Goal: Task Accomplishment & Management: Use online tool/utility

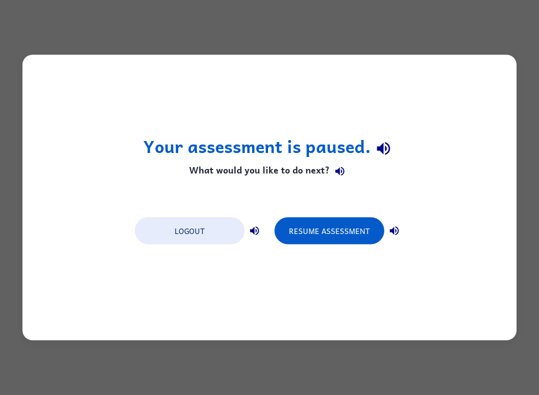
click at [205, 239] on button "Logout" at bounding box center [190, 230] width 110 height 27
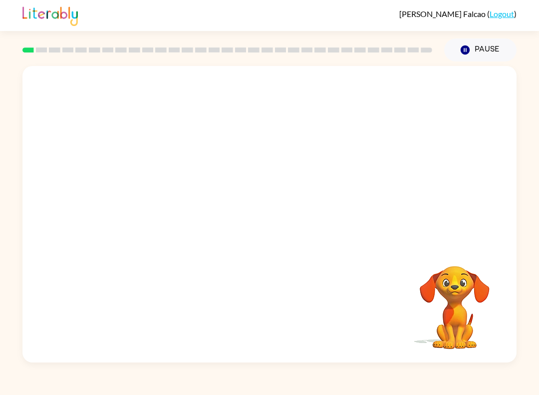
click at [456, 300] on video "Your browser must support playing .mp4 files to use Literably. Please try using…" at bounding box center [455, 300] width 100 height 100
click at [451, 312] on video "Your browser must support playing .mp4 files to use Literably. Please try using…" at bounding box center [455, 300] width 100 height 100
click at [465, 49] on icon "Pause" at bounding box center [465, 49] width 11 height 11
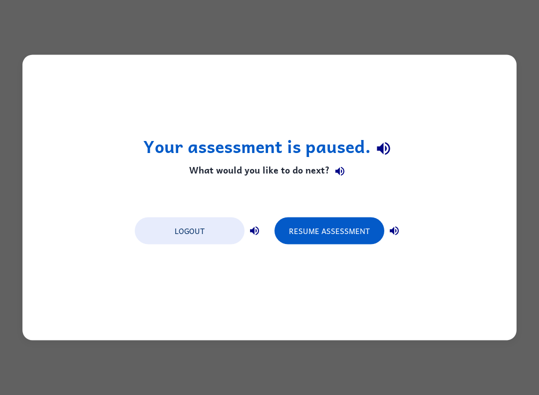
click at [345, 241] on button "Resume Assessment" at bounding box center [330, 230] width 110 height 27
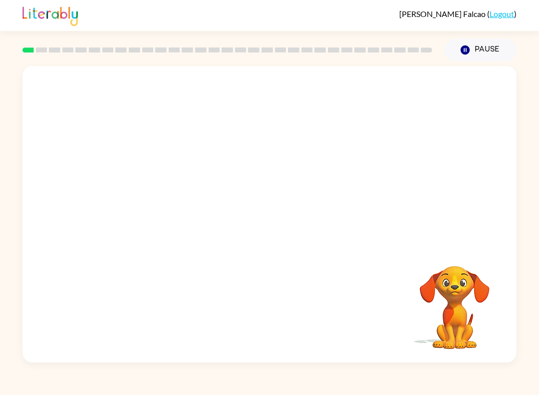
click at [459, 334] on video "Your browser must support playing .mp4 files to use Literably. Please try using…" at bounding box center [455, 300] width 100 height 100
click at [426, 217] on video "Your browser must support playing .mp4 files to use Literably. Please try using…" at bounding box center [269, 155] width 495 height 179
click at [483, 258] on video "Your browser must support playing .mp4 files to use Literably. Please try using…" at bounding box center [455, 300] width 100 height 100
click at [272, 213] on div at bounding box center [270, 219] width 64 height 36
click at [266, 212] on icon "button" at bounding box center [269, 218] width 17 height 17
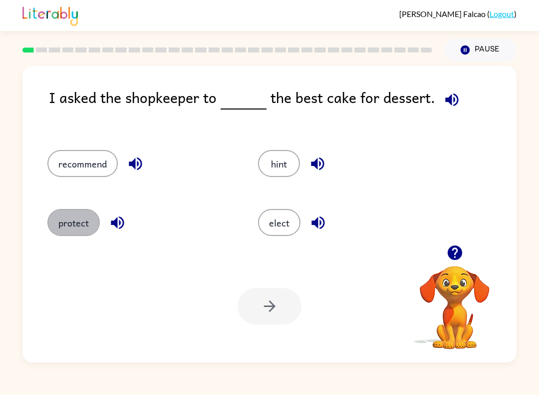
click at [69, 225] on button "protect" at bounding box center [73, 222] width 52 height 27
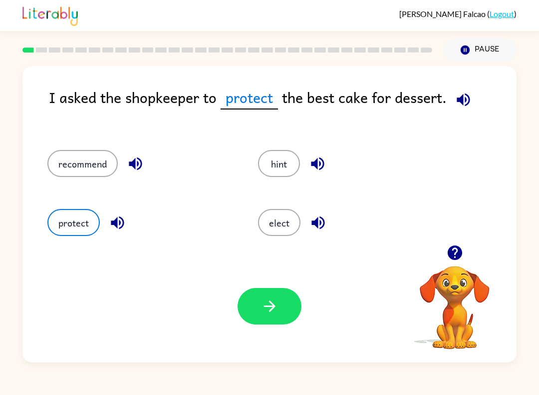
click at [262, 310] on icon "button" at bounding box center [269, 305] width 17 height 17
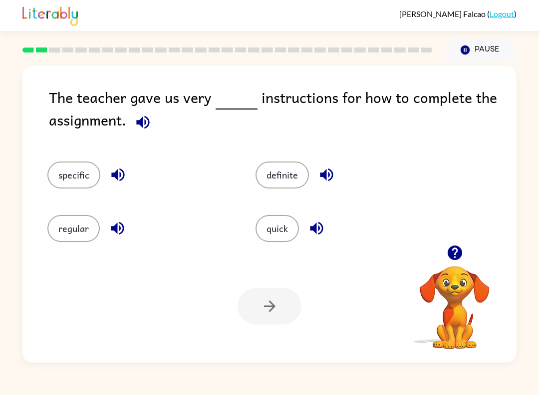
click at [78, 174] on button "specific" at bounding box center [73, 174] width 53 height 27
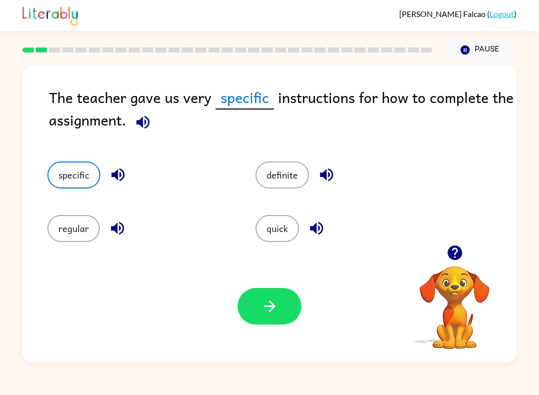
click at [266, 305] on icon "button" at bounding box center [269, 305] width 17 height 17
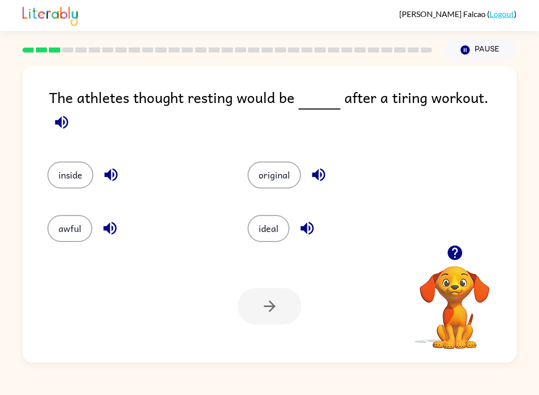
click at [73, 228] on button "awful" at bounding box center [69, 228] width 45 height 27
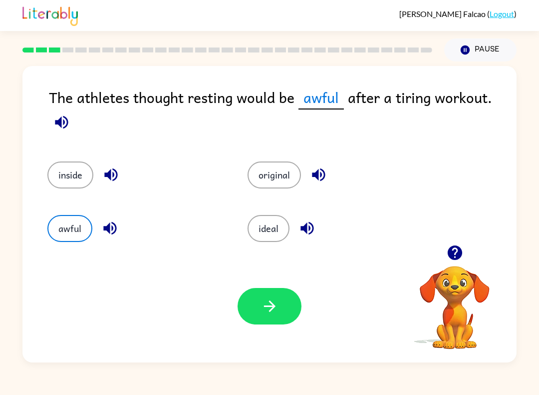
click at [264, 305] on icon "button" at bounding box center [269, 305] width 17 height 17
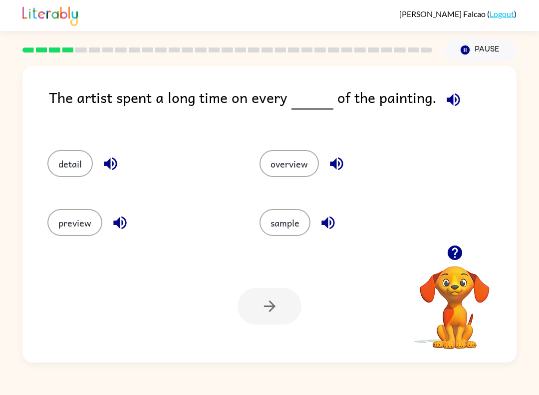
click at [448, 102] on icon "button" at bounding box center [453, 99] width 13 height 13
click at [71, 171] on button "detail" at bounding box center [69, 163] width 45 height 27
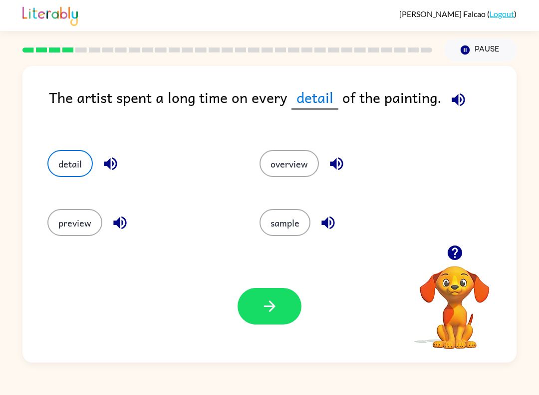
click at [282, 304] on button "button" at bounding box center [270, 306] width 64 height 36
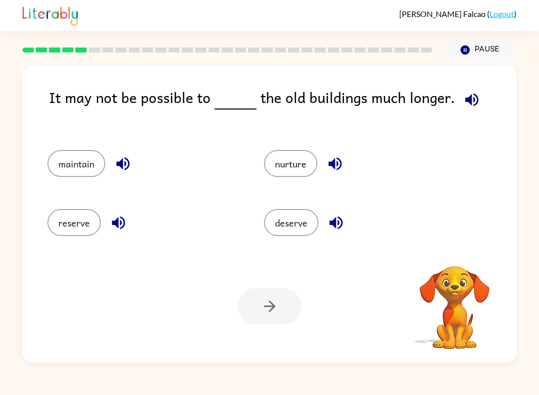
click at [464, 107] on icon "button" at bounding box center [472, 99] width 17 height 17
click at [67, 226] on button "reserve" at bounding box center [73, 222] width 53 height 27
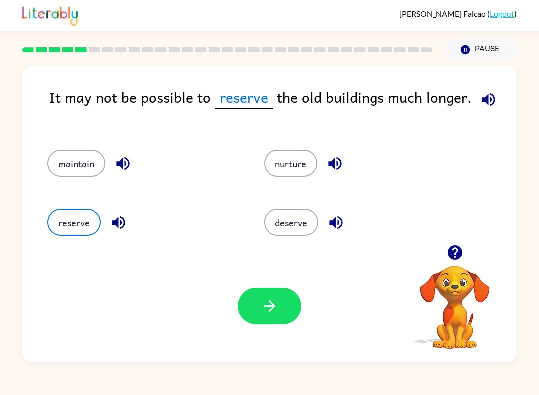
click at [490, 97] on icon "button" at bounding box center [488, 99] width 13 height 13
click at [281, 309] on button "button" at bounding box center [270, 306] width 64 height 36
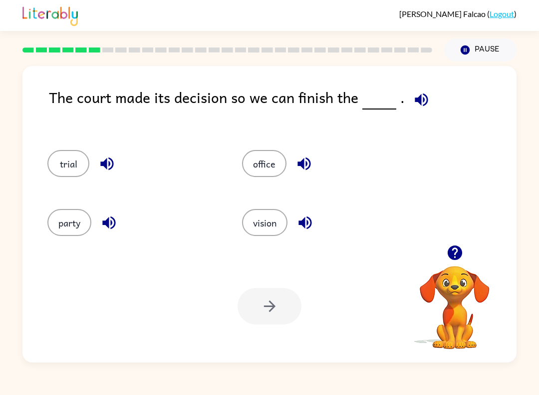
click at [62, 168] on button "trial" at bounding box center [68, 163] width 42 height 27
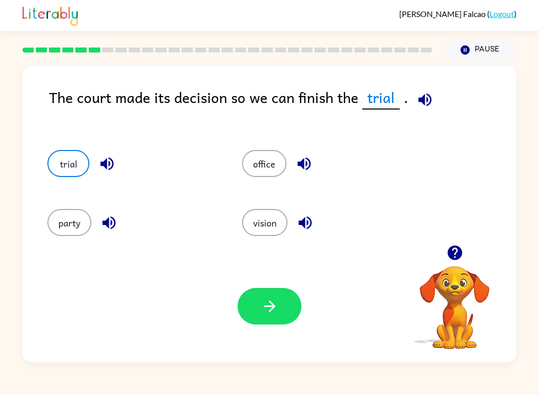
click at [268, 307] on icon "button" at bounding box center [269, 305] width 11 height 11
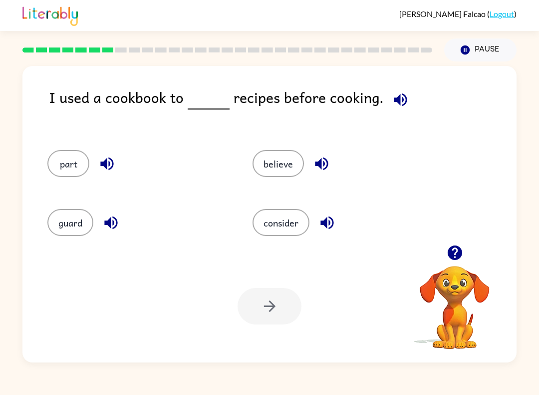
click at [284, 224] on button "consider" at bounding box center [281, 222] width 57 height 27
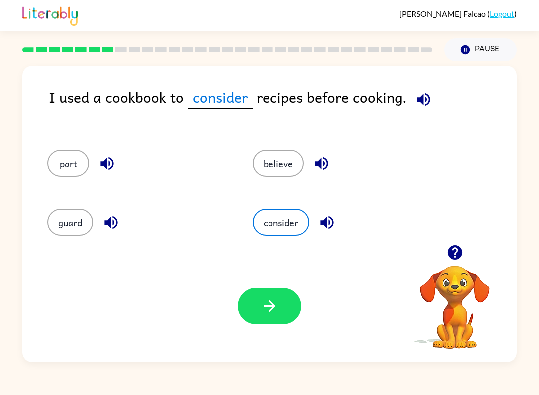
click at [274, 164] on button "believe" at bounding box center [278, 163] width 51 height 27
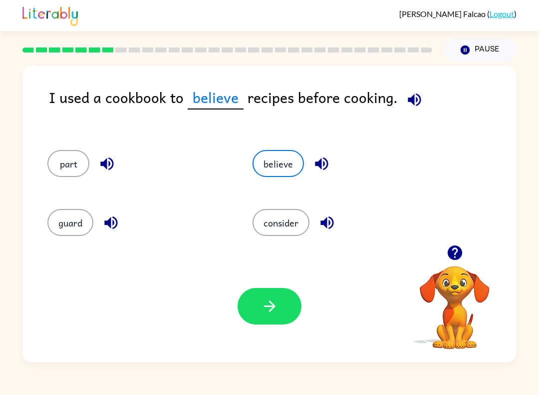
click at [268, 311] on icon "button" at bounding box center [269, 305] width 17 height 17
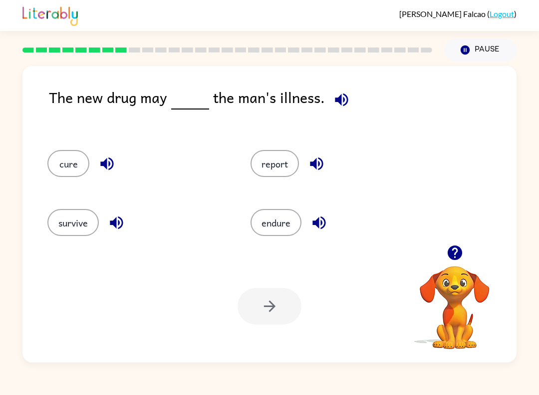
click at [271, 168] on button "report" at bounding box center [275, 163] width 48 height 27
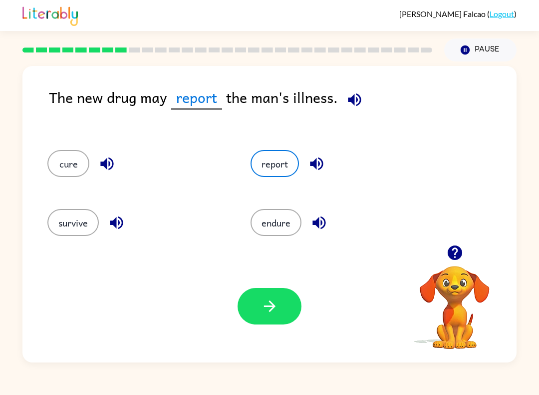
click at [74, 224] on button "survive" at bounding box center [72, 222] width 51 height 27
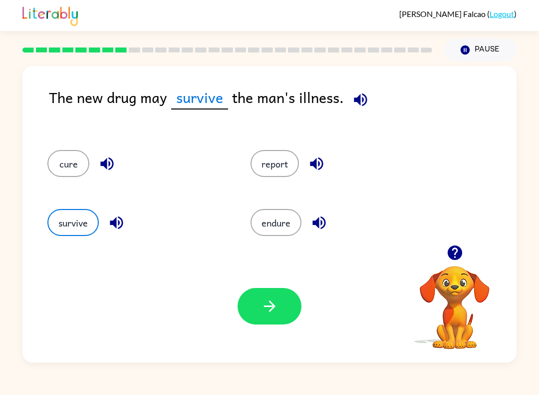
click at [68, 170] on button "cure" at bounding box center [68, 163] width 42 height 27
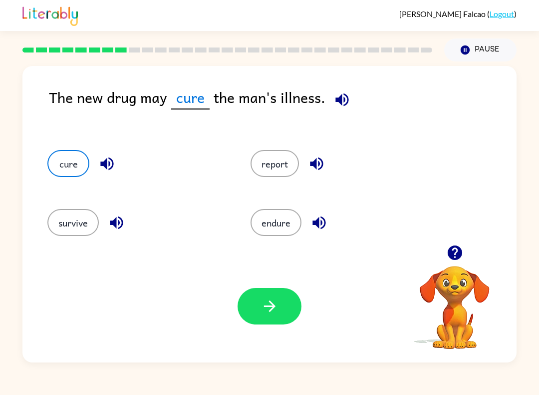
click at [275, 307] on icon "button" at bounding box center [269, 305] width 17 height 17
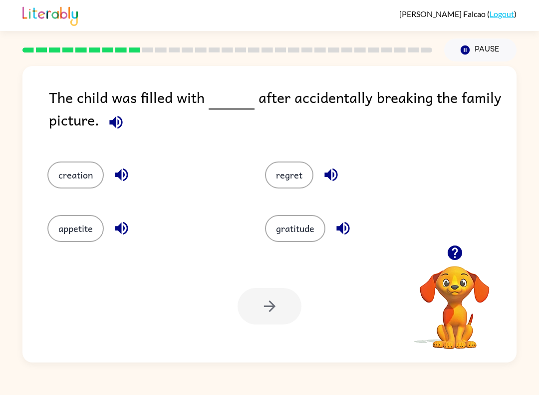
click at [278, 251] on div "Your browser must support playing .mp4 files to use Literably. Please try using…" at bounding box center [269, 306] width 495 height 112
click at [308, 233] on button "gratitude" at bounding box center [295, 228] width 60 height 27
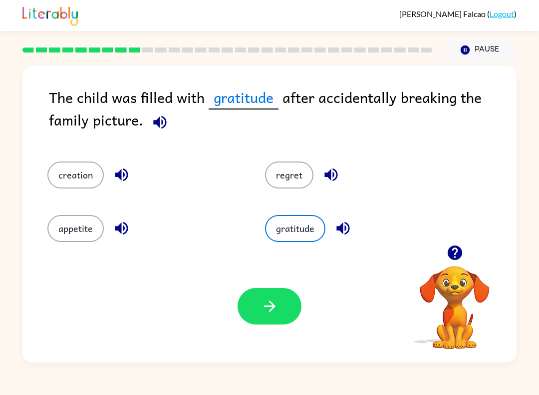
click at [267, 303] on icon "button" at bounding box center [269, 305] width 17 height 17
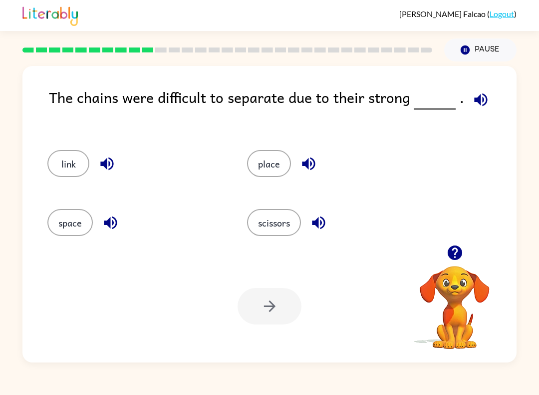
click at [457, 246] on icon "button" at bounding box center [455, 252] width 17 height 17
click at [478, 98] on icon "button" at bounding box center [481, 99] width 13 height 13
click at [270, 168] on button "place" at bounding box center [269, 163] width 44 height 27
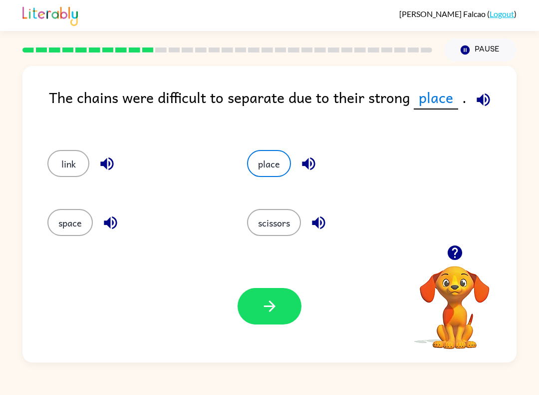
click at [61, 158] on button "link" at bounding box center [68, 163] width 42 height 27
click at [274, 305] on icon "button" at bounding box center [269, 305] width 17 height 17
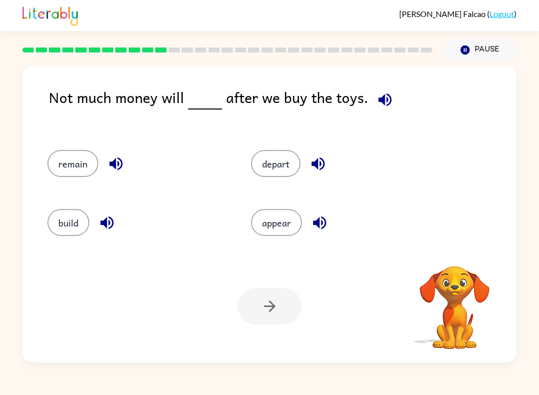
click at [281, 295] on div at bounding box center [270, 306] width 64 height 36
click at [384, 104] on icon "button" at bounding box center [385, 99] width 17 height 17
click at [63, 168] on button "remain" at bounding box center [72, 163] width 51 height 27
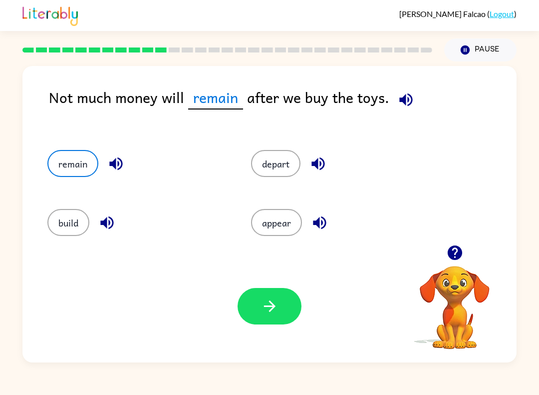
click at [275, 307] on icon "button" at bounding box center [269, 305] width 11 height 11
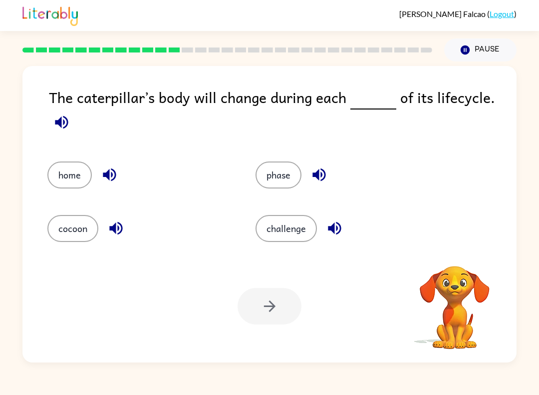
click at [64, 125] on icon "button" at bounding box center [61, 121] width 13 height 13
click at [61, 229] on button "cocoon" at bounding box center [72, 228] width 51 height 27
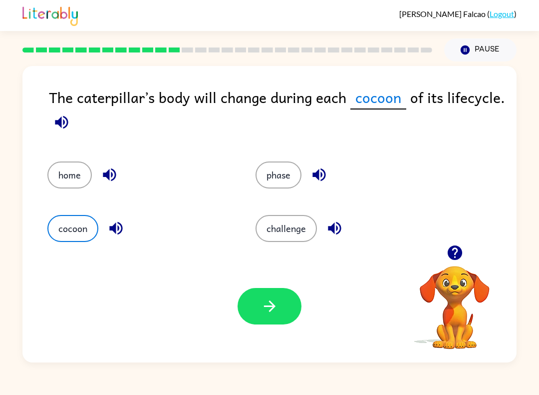
click at [282, 313] on button "button" at bounding box center [270, 306] width 64 height 36
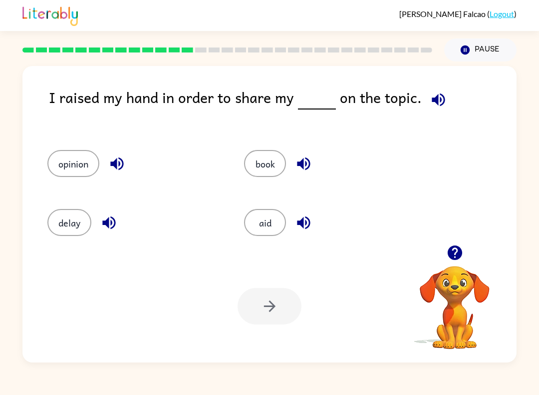
click at [97, 144] on div "opinion" at bounding box center [126, 160] width 197 height 59
click at [80, 167] on button "opinion" at bounding box center [73, 163] width 52 height 27
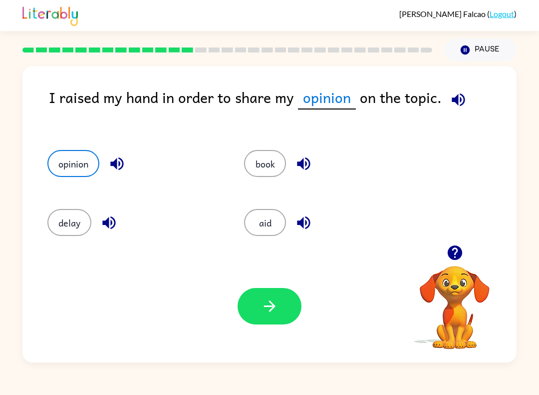
click at [271, 302] on icon "button" at bounding box center [269, 305] width 17 height 17
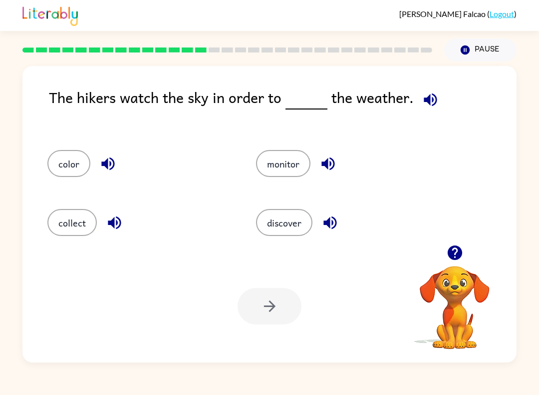
click at [428, 100] on icon "button" at bounding box center [430, 99] width 17 height 17
click at [274, 176] on button "monitor" at bounding box center [283, 163] width 54 height 27
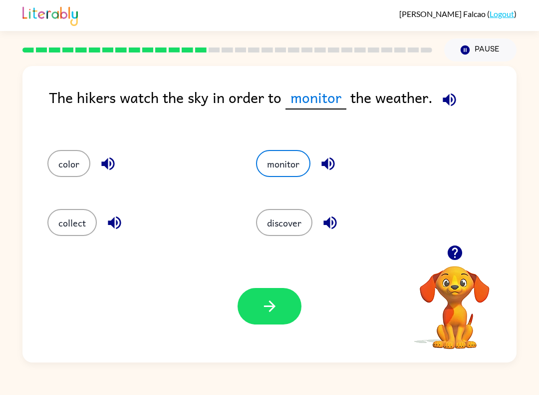
click at [259, 306] on button "button" at bounding box center [270, 306] width 64 height 36
click at [259, 306] on div at bounding box center [270, 306] width 64 height 36
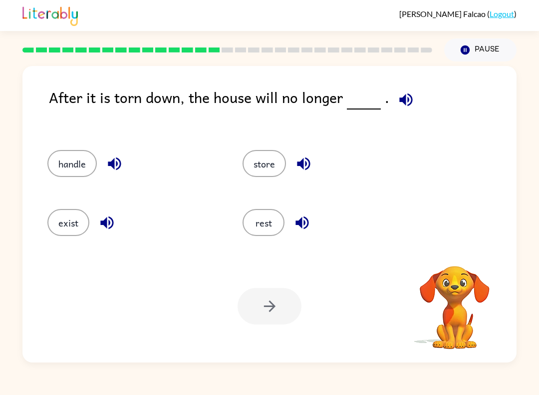
click at [401, 108] on icon "button" at bounding box center [406, 99] width 17 height 17
click at [64, 222] on button "exist" at bounding box center [68, 222] width 42 height 27
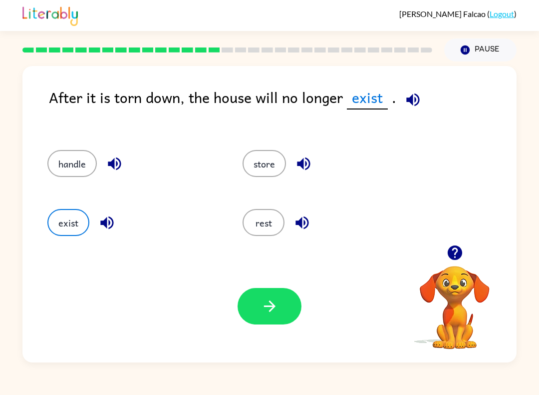
click at [275, 301] on icon "button" at bounding box center [269, 305] width 17 height 17
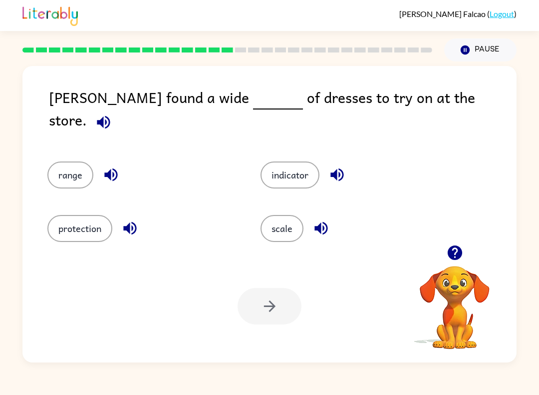
click at [116, 109] on button "button" at bounding box center [103, 121] width 25 height 25
click at [74, 161] on button "range" at bounding box center [70, 174] width 46 height 27
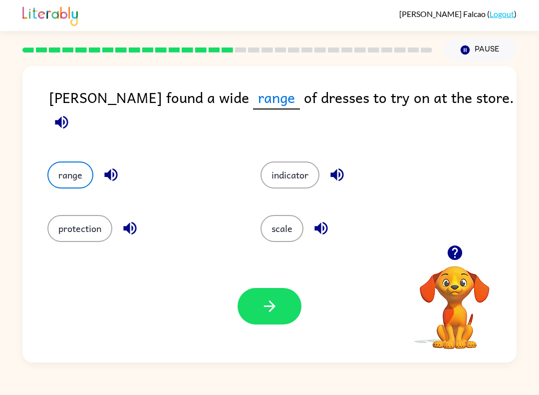
click at [247, 300] on button "button" at bounding box center [270, 306] width 64 height 36
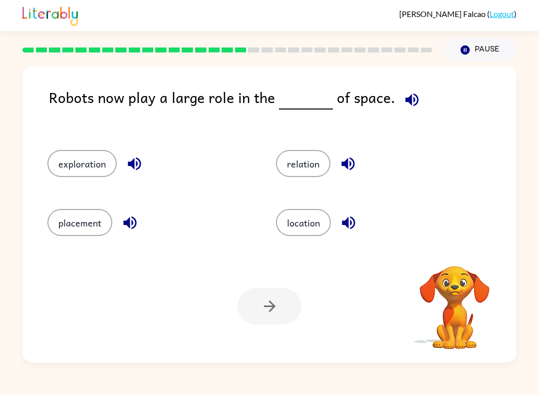
click at [427, 96] on div "Robots now play a large role in the of space." at bounding box center [283, 108] width 468 height 44
click at [398, 113] on div "Robots now play a large role in the of space." at bounding box center [283, 108] width 468 height 44
click at [404, 106] on icon "button" at bounding box center [412, 99] width 17 height 17
click at [309, 229] on button "location" at bounding box center [303, 222] width 55 height 27
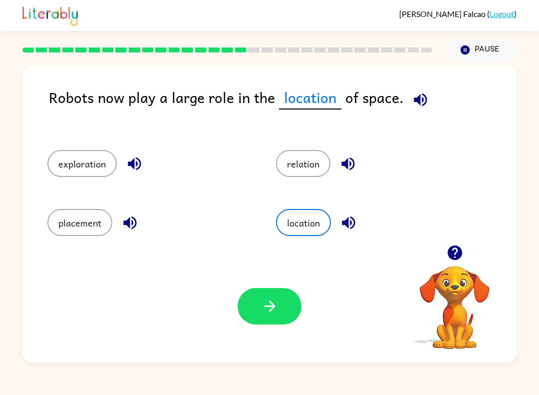
click at [62, 161] on button "exploration" at bounding box center [81, 163] width 69 height 27
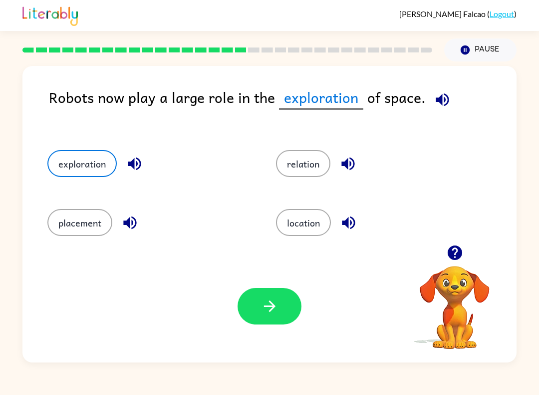
click at [269, 305] on icon "button" at bounding box center [269, 305] width 17 height 17
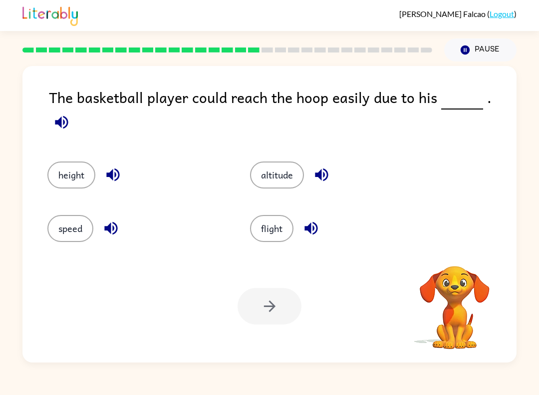
click at [68, 115] on icon "button" at bounding box center [61, 121] width 13 height 13
click at [63, 219] on button "speed" at bounding box center [70, 228] width 46 height 27
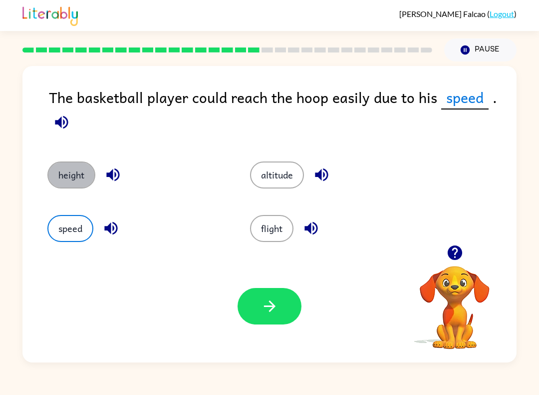
click at [60, 165] on button "height" at bounding box center [71, 174] width 48 height 27
click at [271, 307] on icon "button" at bounding box center [269, 305] width 17 height 17
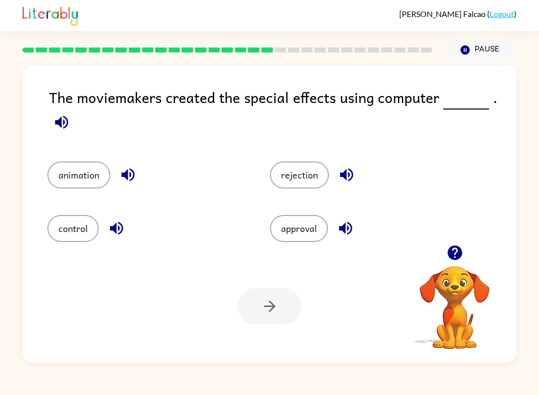
click at [63, 133] on button "button" at bounding box center [61, 121] width 25 height 25
click at [293, 224] on button "approval" at bounding box center [299, 228] width 58 height 27
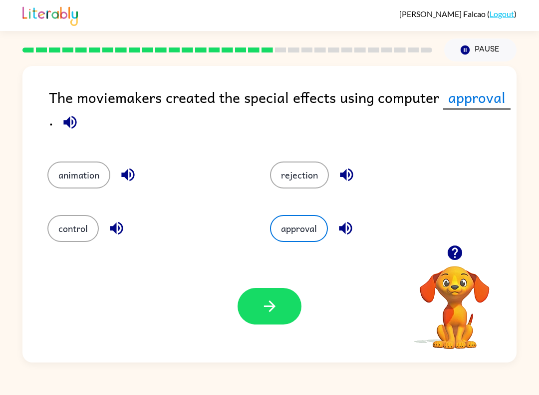
click at [62, 178] on button "animation" at bounding box center [78, 174] width 63 height 27
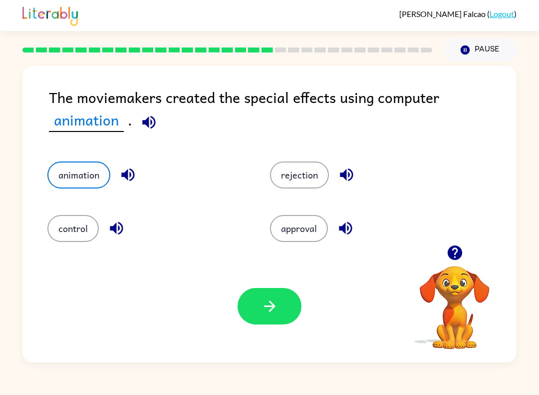
click at [263, 306] on icon "button" at bounding box center [269, 305] width 17 height 17
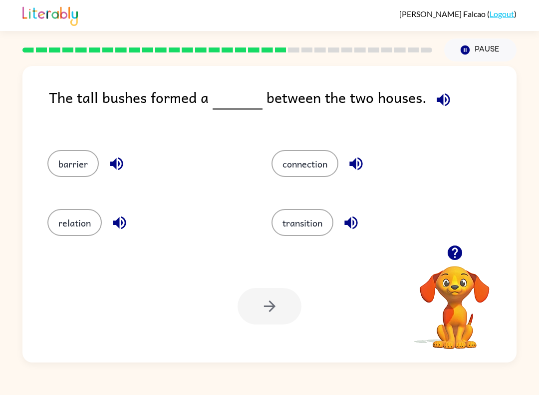
click at [436, 96] on icon "button" at bounding box center [443, 99] width 17 height 17
click at [62, 159] on button "barrier" at bounding box center [72, 163] width 51 height 27
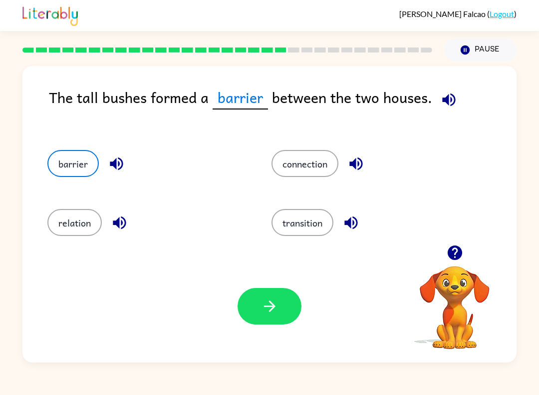
click at [279, 324] on button "button" at bounding box center [270, 306] width 64 height 36
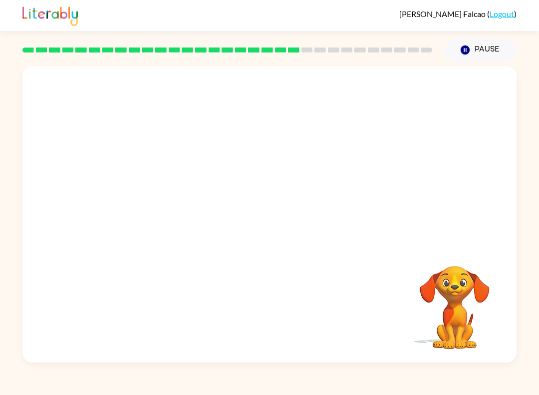
click at [169, 213] on video "Your browser must support playing .mp4 files to use Literably. Please try using…" at bounding box center [269, 155] width 495 height 179
click at [169, 216] on video "Your browser must support playing .mp4 files to use Literably. Please try using…" at bounding box center [269, 155] width 495 height 179
click at [278, 224] on icon "button" at bounding box center [269, 218] width 17 height 17
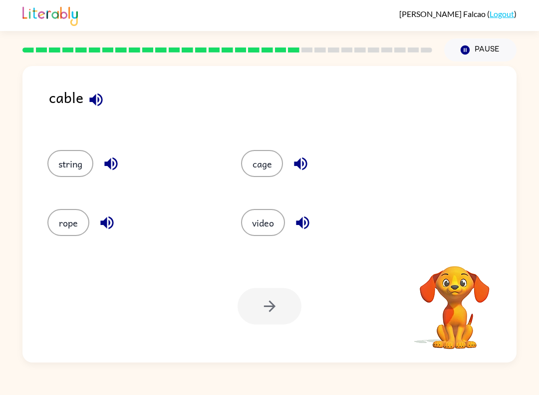
click at [59, 231] on button "rope" at bounding box center [68, 222] width 42 height 27
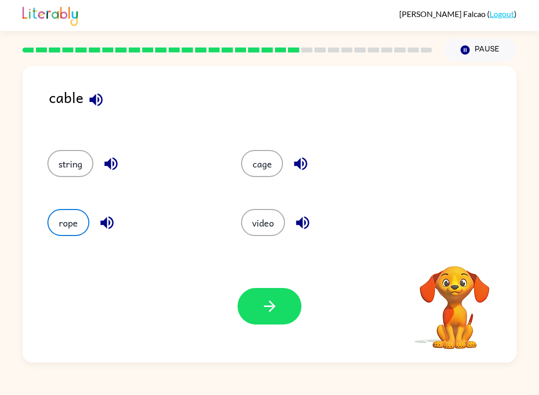
click at [66, 177] on button "string" at bounding box center [70, 163] width 46 height 27
click at [272, 299] on icon "button" at bounding box center [269, 305] width 17 height 17
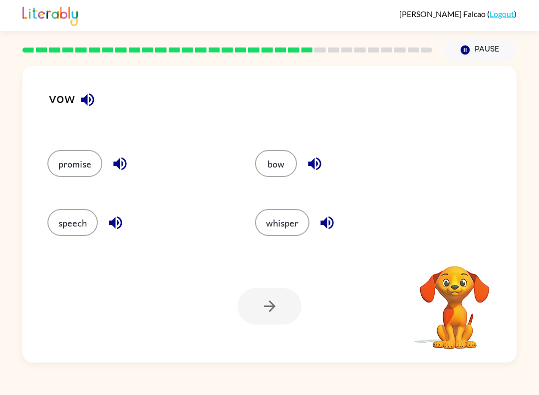
click at [83, 101] on icon "button" at bounding box center [87, 99] width 13 height 13
click at [274, 166] on button "bow" at bounding box center [276, 163] width 42 height 27
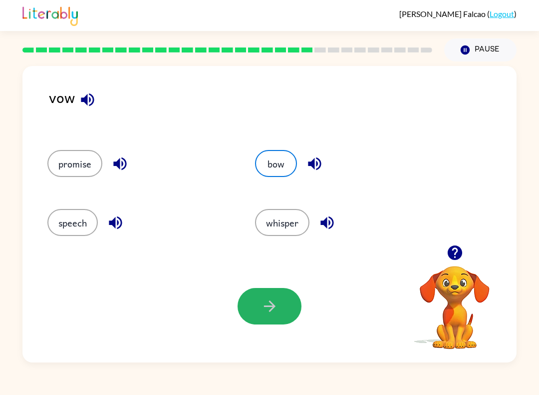
click at [268, 304] on icon "button" at bounding box center [269, 305] width 17 height 17
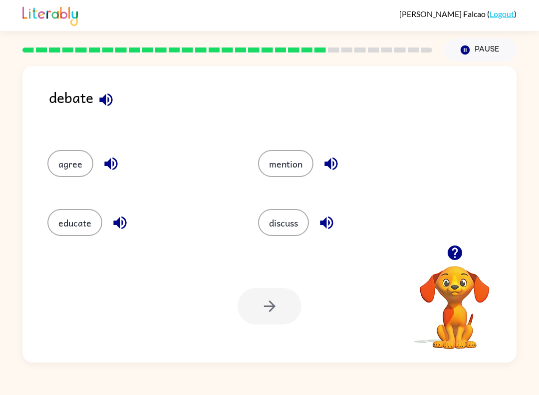
click at [103, 89] on button "button" at bounding box center [105, 99] width 25 height 25
click at [70, 225] on button "educate" at bounding box center [74, 222] width 55 height 27
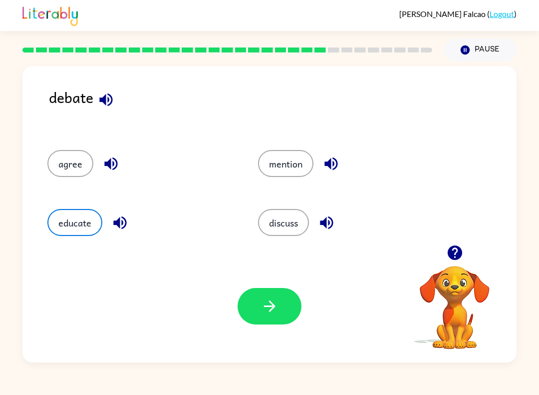
click at [254, 308] on button "button" at bounding box center [270, 306] width 64 height 36
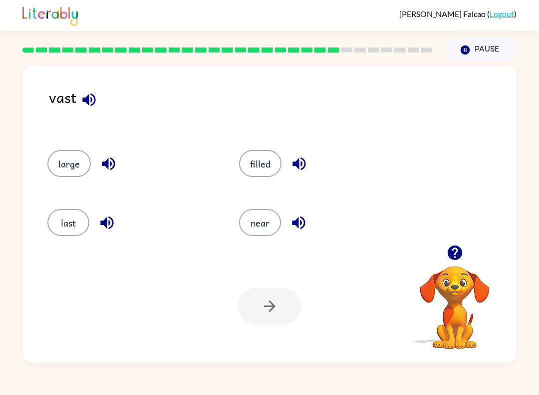
click at [269, 164] on button "filled" at bounding box center [260, 163] width 42 height 27
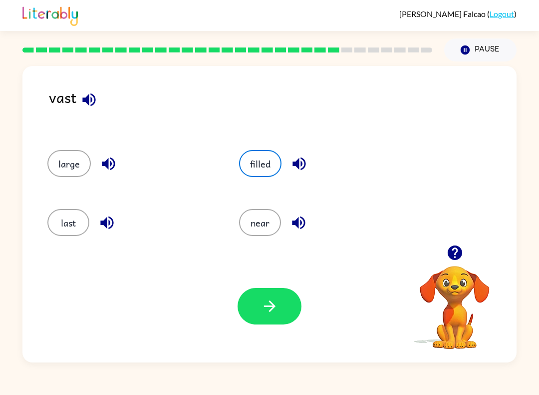
click at [276, 305] on icon "button" at bounding box center [269, 305] width 17 height 17
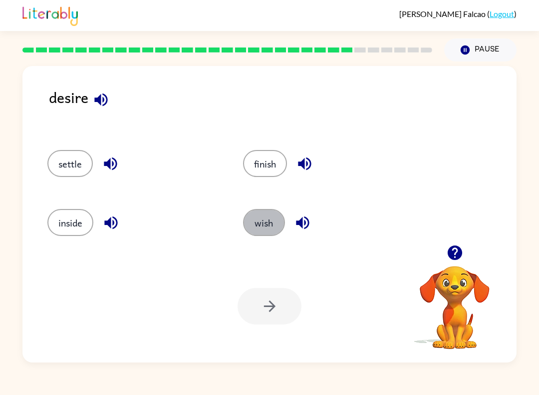
click at [262, 209] on button "wish" at bounding box center [264, 222] width 42 height 27
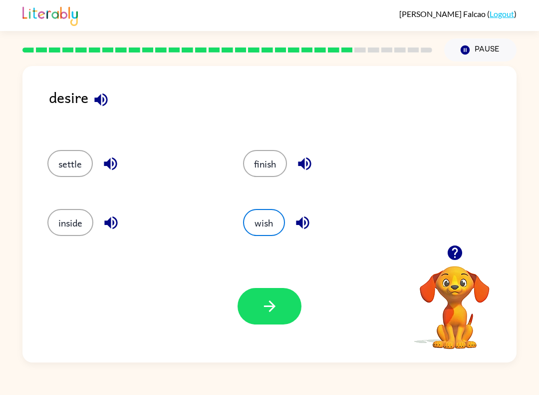
click at [272, 297] on button "button" at bounding box center [270, 306] width 64 height 36
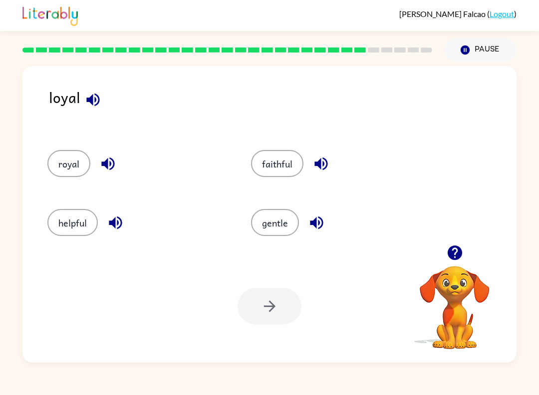
click at [81, 164] on button "royal" at bounding box center [68, 163] width 43 height 27
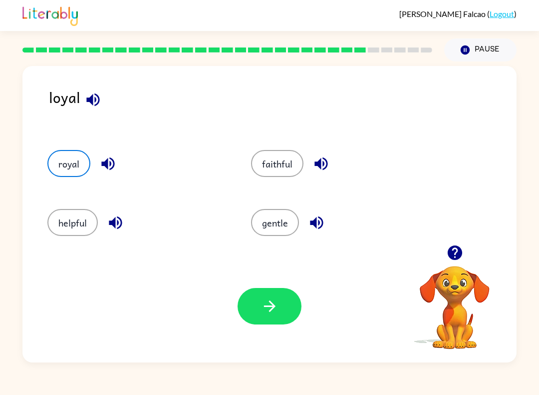
click at [264, 307] on icon "button" at bounding box center [269, 305] width 17 height 17
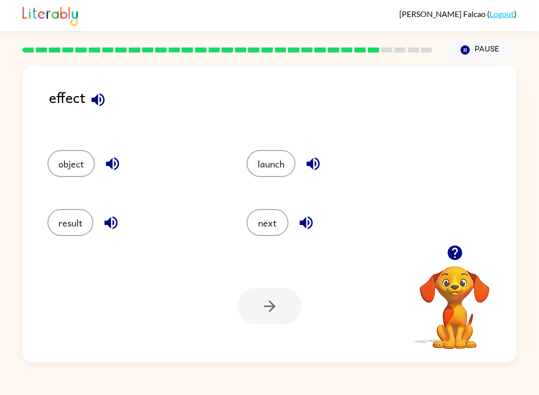
click at [80, 164] on button "object" at bounding box center [70, 163] width 47 height 27
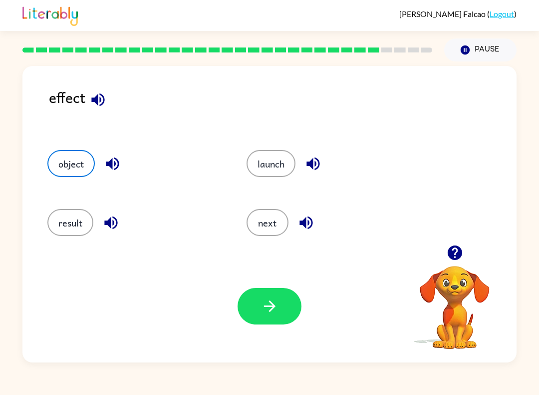
click at [287, 312] on button "button" at bounding box center [270, 306] width 64 height 36
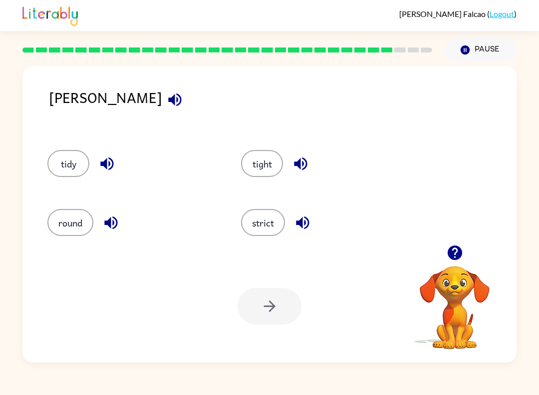
click at [166, 100] on icon "button" at bounding box center [174, 99] width 17 height 17
click at [96, 174] on div "tidy" at bounding box center [132, 163] width 171 height 27
click at [114, 165] on icon "button" at bounding box center [106, 163] width 17 height 17
click at [117, 223] on icon "button" at bounding box center [110, 222] width 13 height 13
click at [303, 224] on icon "button" at bounding box center [302, 222] width 13 height 13
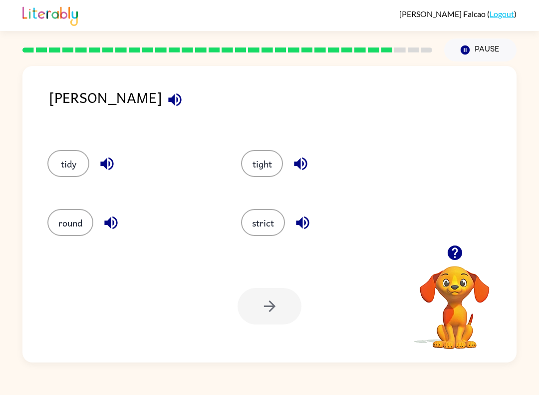
click at [304, 168] on icon "button" at bounding box center [300, 163] width 17 height 17
click at [267, 161] on button "tight" at bounding box center [262, 163] width 42 height 27
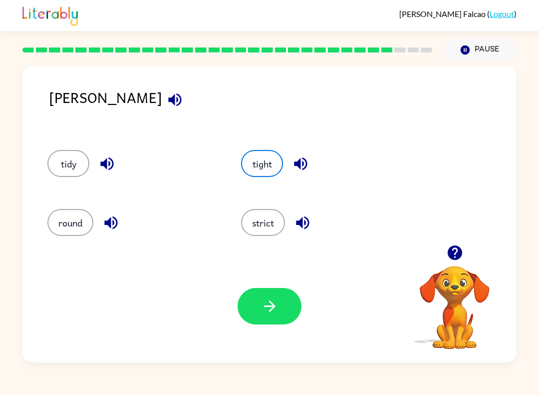
click at [285, 299] on button "button" at bounding box center [270, 306] width 64 height 36
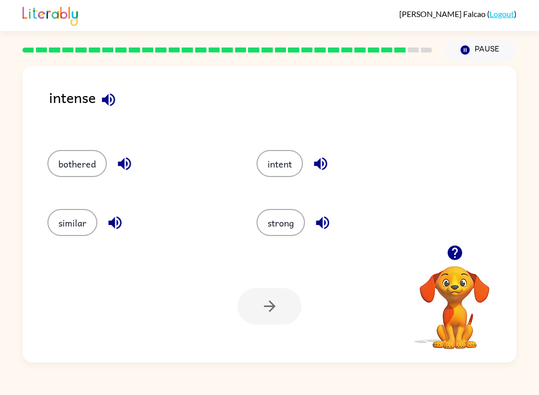
click at [276, 235] on button "strong" at bounding box center [281, 222] width 48 height 27
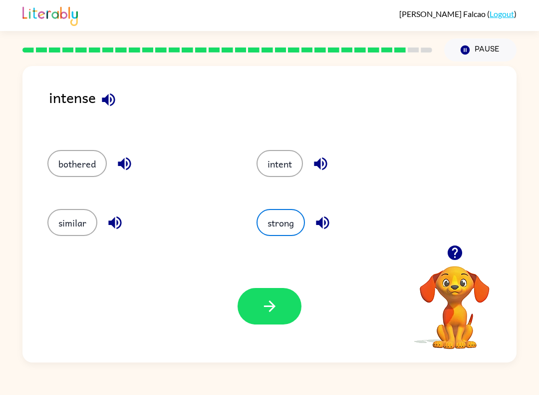
click at [289, 318] on button "button" at bounding box center [270, 306] width 64 height 36
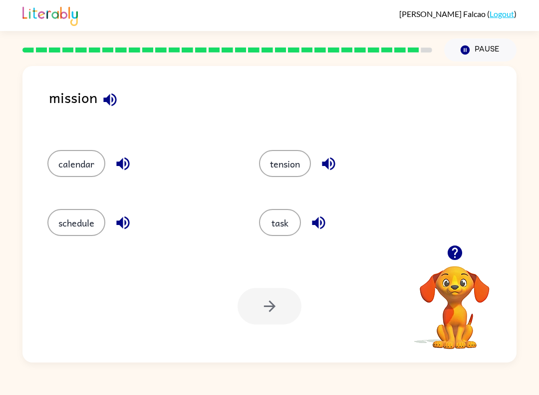
click at [291, 222] on button "task" at bounding box center [280, 222] width 42 height 27
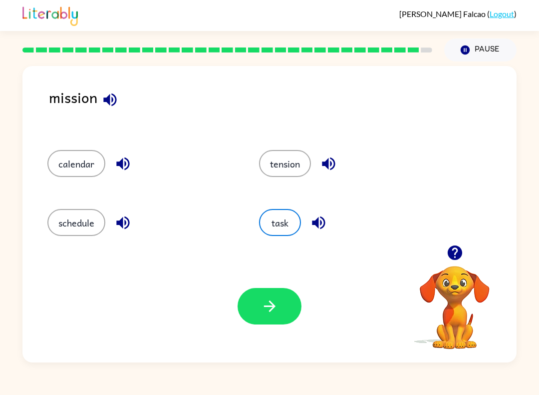
click at [290, 299] on button "button" at bounding box center [270, 306] width 64 height 36
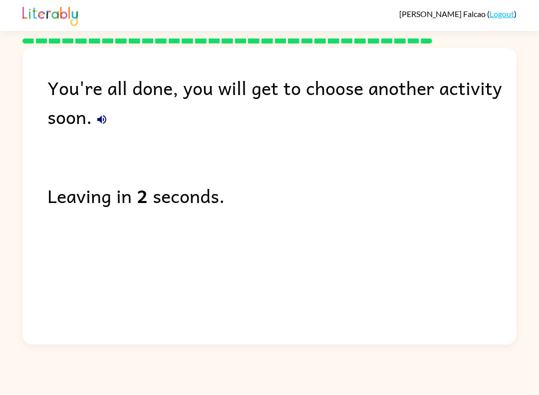
click at [205, 189] on div "Leaving in 2 seconds." at bounding box center [282, 195] width 470 height 29
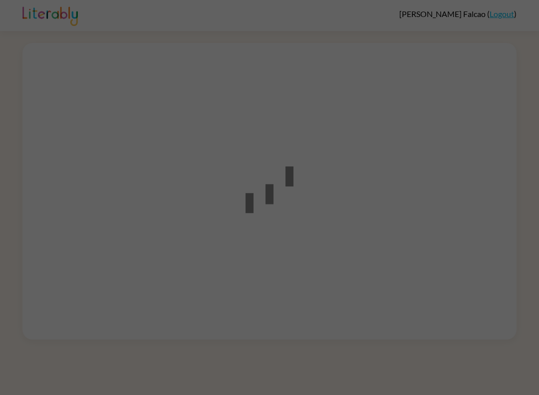
click at [500, 159] on div at bounding box center [269, 197] width 539 height 395
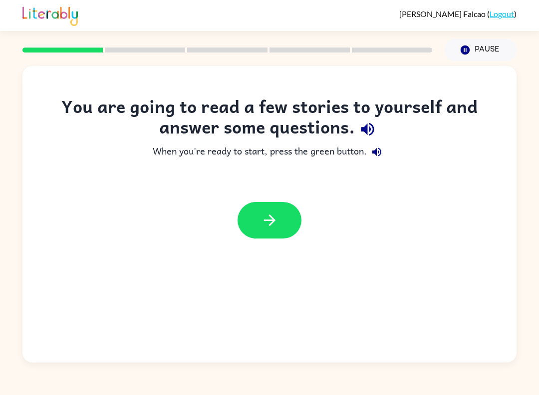
click at [293, 214] on button "button" at bounding box center [270, 220] width 64 height 36
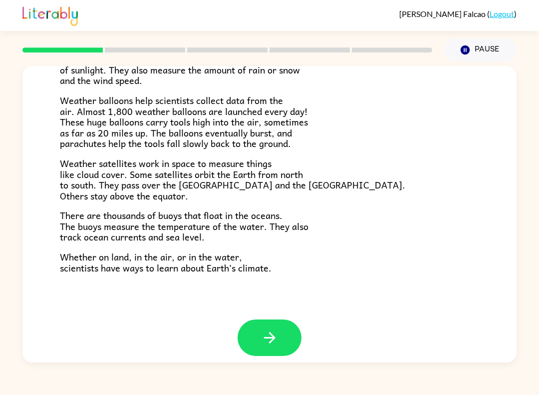
scroll to position [259, 0]
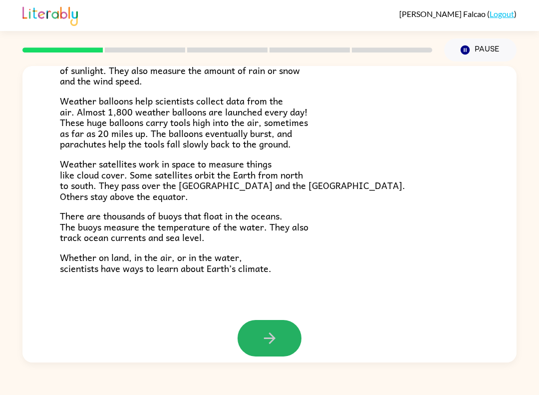
click at [276, 329] on icon "button" at bounding box center [269, 337] width 17 height 17
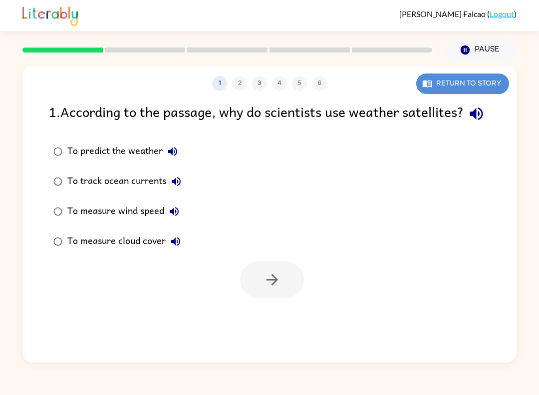
click at [470, 91] on button "Return to story" at bounding box center [463, 83] width 93 height 20
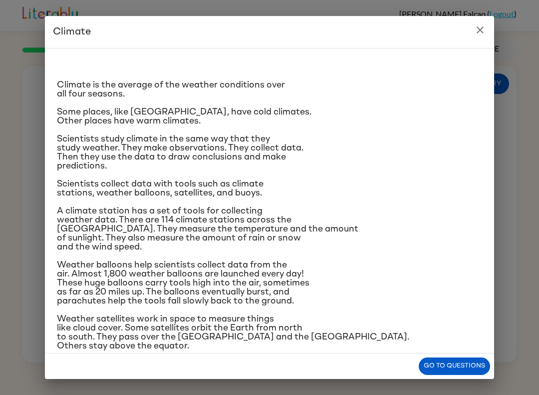
click at [482, 33] on icon "close" at bounding box center [481, 30] width 12 height 12
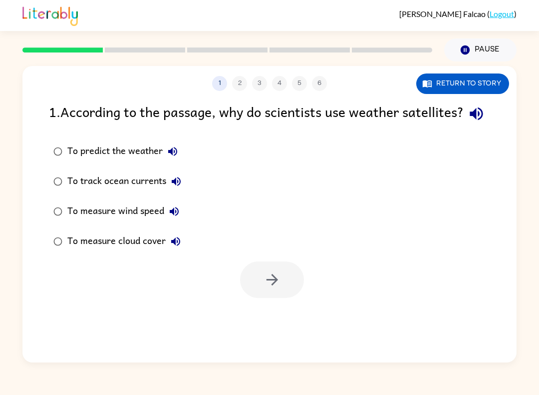
click at [471, 84] on button "Return to story" at bounding box center [463, 83] width 93 height 20
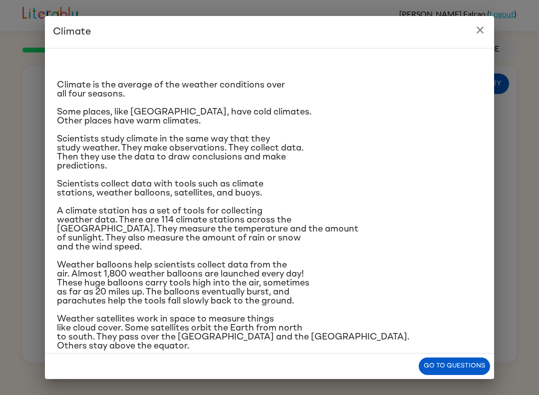
click at [485, 21] on button "close" at bounding box center [481, 30] width 20 height 20
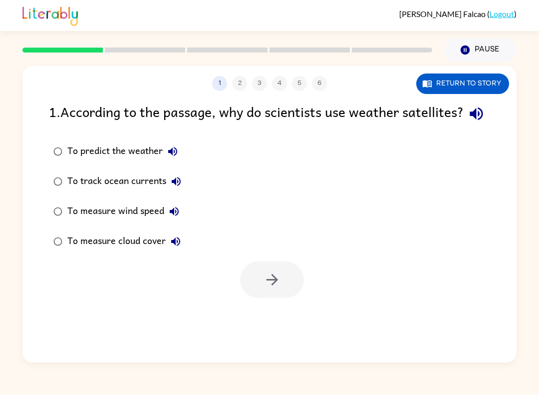
click at [477, 31] on div "[PERSON_NAME] ( Logout )" at bounding box center [269, 15] width 495 height 31
click at [480, 85] on button "Return to story" at bounding box center [463, 83] width 93 height 20
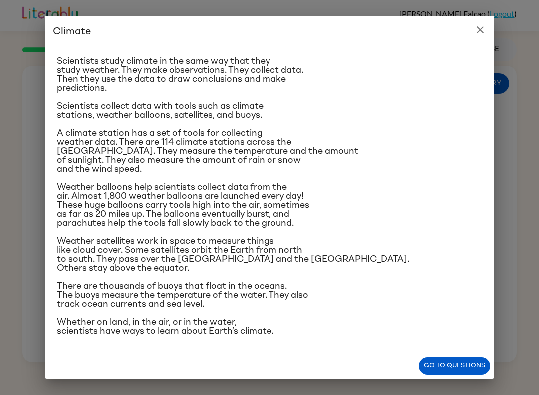
scroll to position [164, 0]
click at [479, 34] on icon "close" at bounding box center [481, 30] width 12 height 12
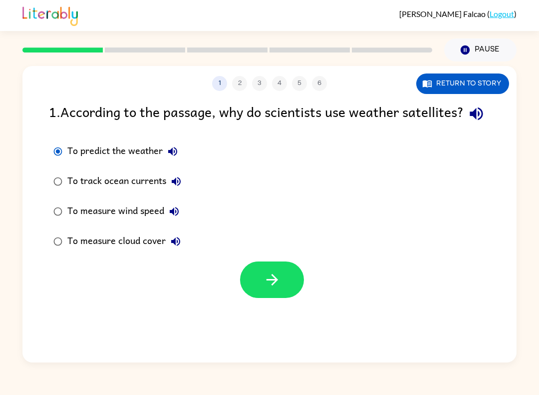
click at [277, 290] on button "button" at bounding box center [272, 279] width 64 height 36
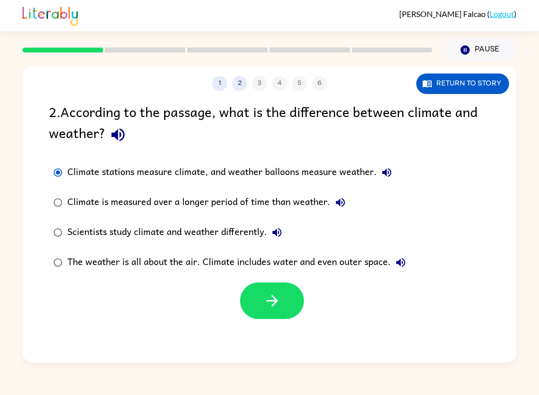
click at [286, 299] on button "button" at bounding box center [272, 300] width 64 height 36
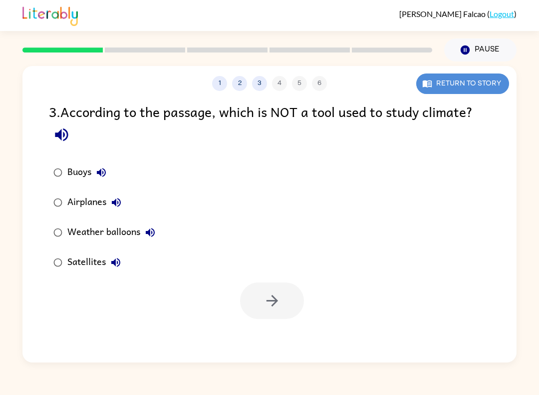
click at [472, 91] on button "Return to story" at bounding box center [463, 83] width 93 height 20
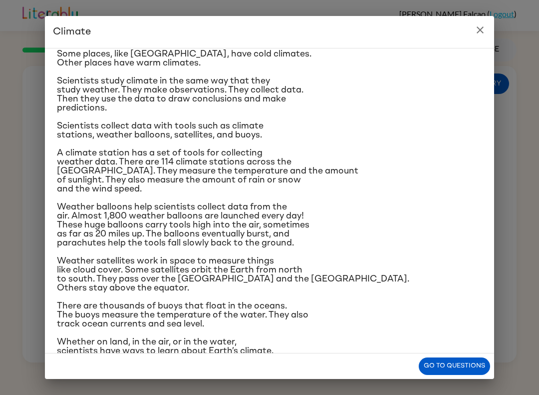
scroll to position [63, 0]
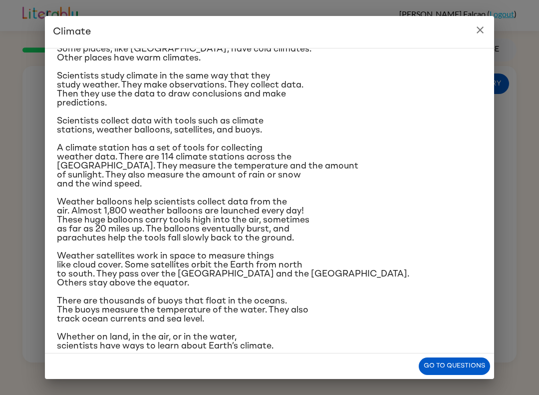
click at [483, 28] on icon "close" at bounding box center [480, 29] width 7 height 7
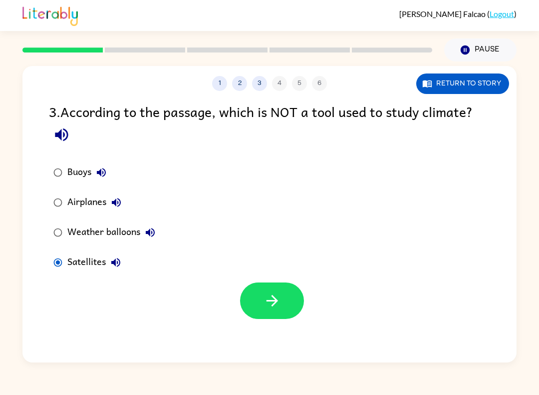
click at [288, 291] on button "button" at bounding box center [272, 300] width 64 height 36
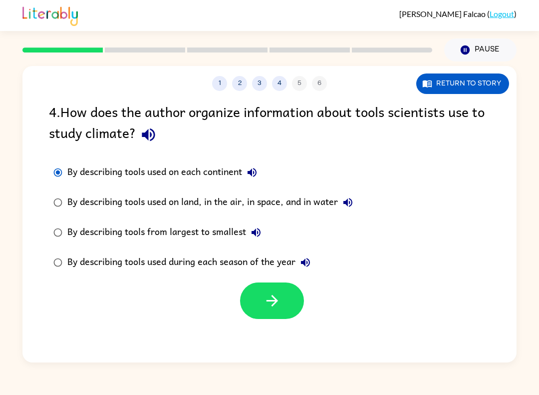
click at [280, 309] on icon "button" at bounding box center [272, 300] width 17 height 17
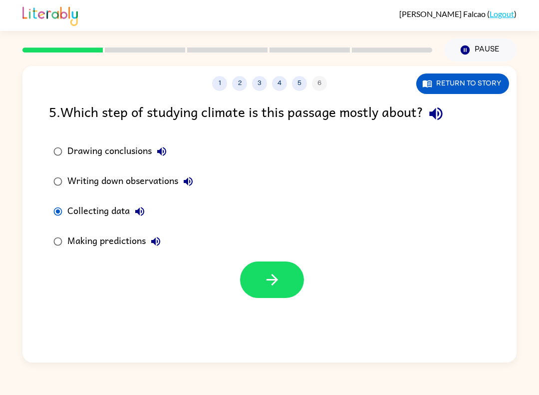
click at [288, 277] on button "button" at bounding box center [272, 279] width 64 height 36
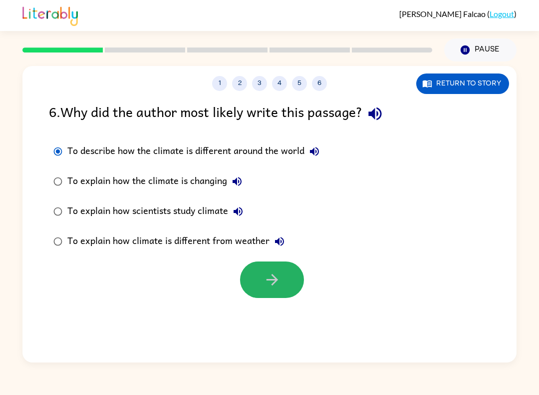
click at [274, 268] on button "button" at bounding box center [272, 279] width 64 height 36
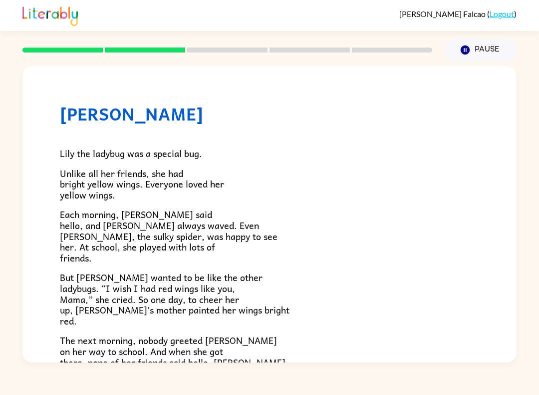
click at [278, 284] on p "But [PERSON_NAME] wanted to be like the other ladybugs. “I wish I had red wings…" at bounding box center [270, 299] width 420 height 54
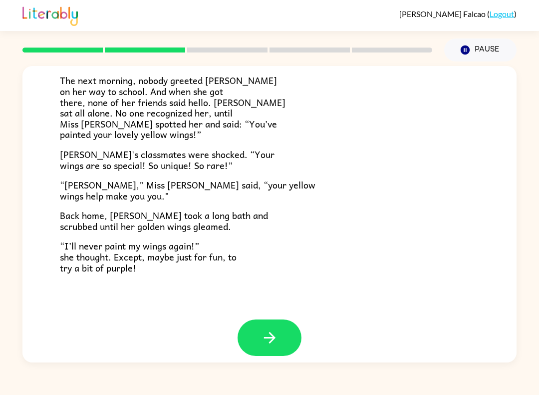
scroll to position [259, 0]
click at [278, 329] on icon "button" at bounding box center [269, 337] width 17 height 17
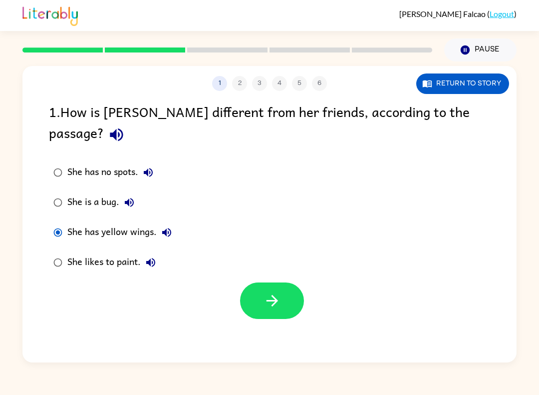
click at [291, 282] on button "button" at bounding box center [272, 300] width 64 height 36
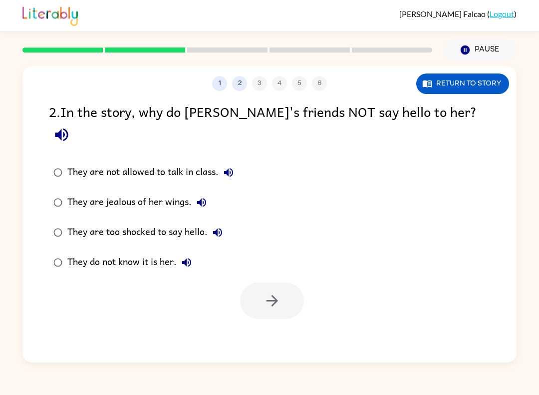
click at [483, 84] on button "Return to story" at bounding box center [463, 83] width 93 height 20
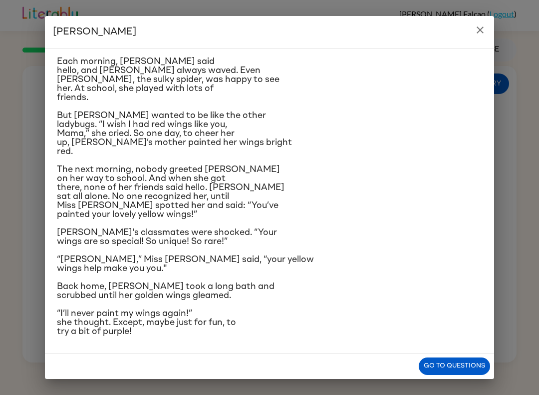
scroll to position [164, 0]
click at [481, 29] on icon "close" at bounding box center [480, 29] width 7 height 7
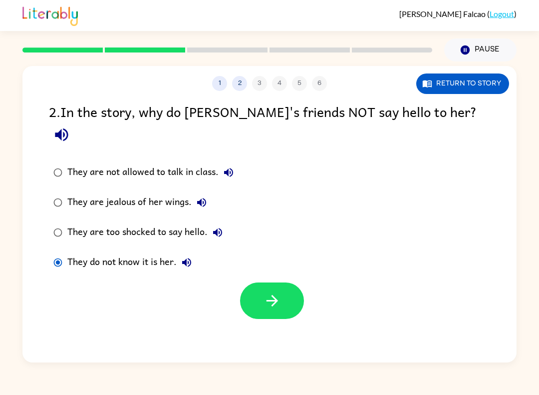
click at [286, 287] on button "button" at bounding box center [272, 300] width 64 height 36
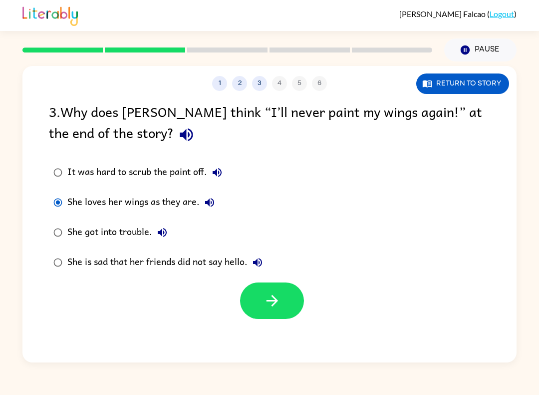
click at [269, 290] on button "button" at bounding box center [272, 300] width 64 height 36
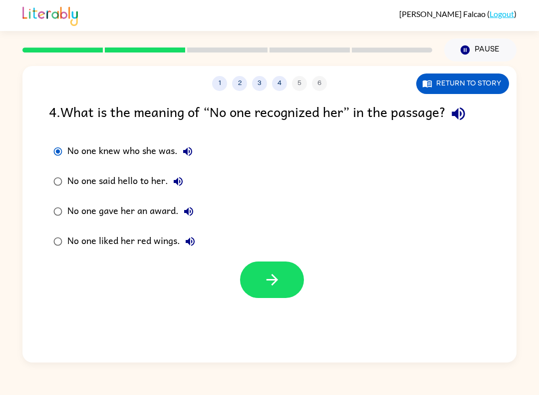
click at [267, 271] on icon "button" at bounding box center [272, 279] width 17 height 17
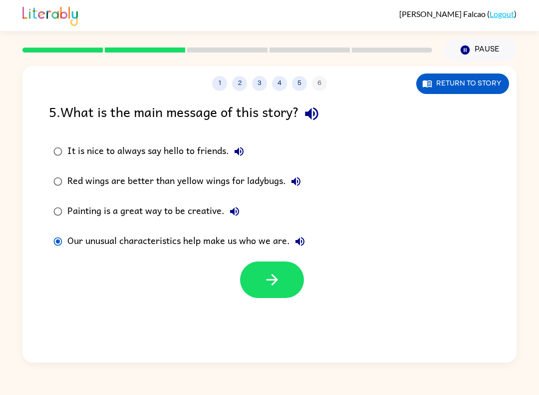
click at [275, 280] on icon "button" at bounding box center [271, 279] width 11 height 11
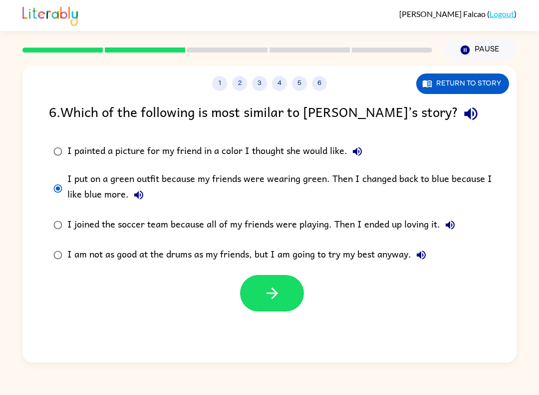
click at [271, 267] on label "I am not as good at the drums as my friends, but I am going to try my best anyw…" at bounding box center [276, 255] width 466 height 30
click at [265, 289] on icon "button" at bounding box center [272, 292] width 17 height 17
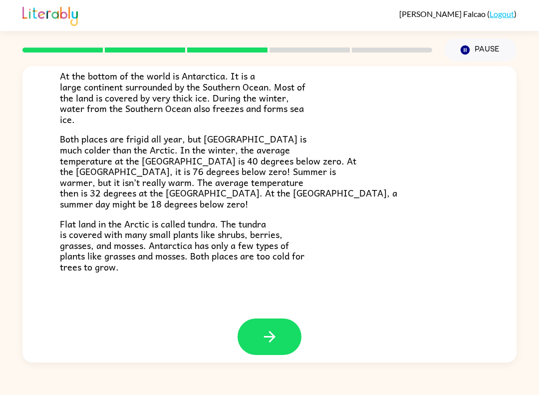
scroll to position [192, 0]
click at [274, 331] on icon "button" at bounding box center [269, 336] width 11 height 11
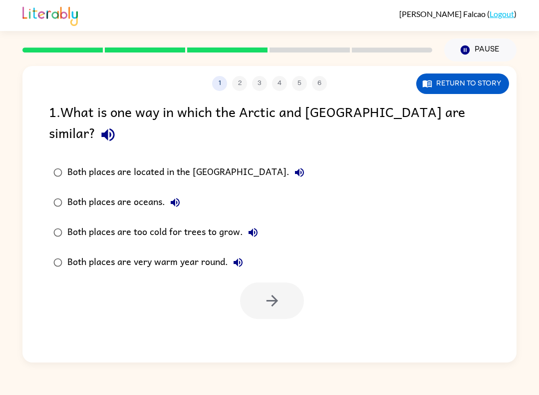
click at [492, 79] on button "Return to story" at bounding box center [463, 83] width 93 height 20
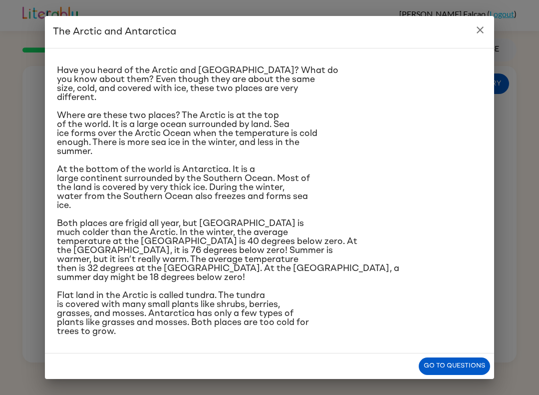
scroll to position [32, 0]
click at [481, 26] on icon "close" at bounding box center [481, 30] width 12 height 12
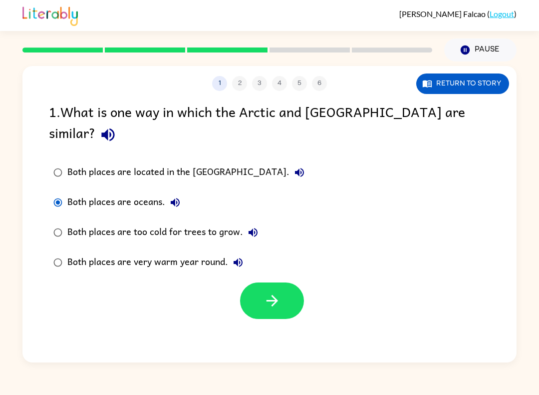
click at [279, 292] on icon "button" at bounding box center [272, 300] width 17 height 17
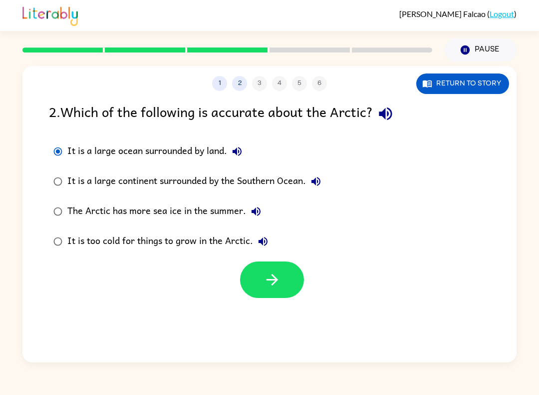
click at [284, 282] on button "button" at bounding box center [272, 279] width 64 height 36
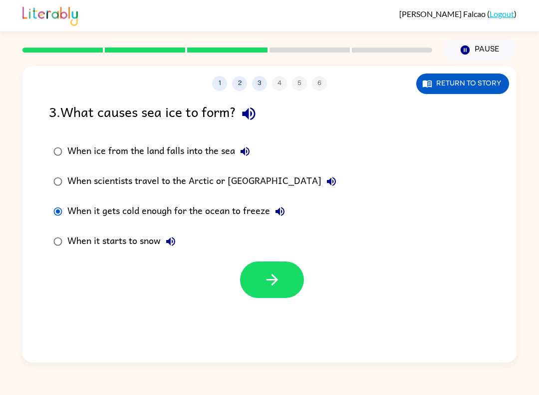
click at [275, 277] on icon "button" at bounding box center [271, 279] width 11 height 11
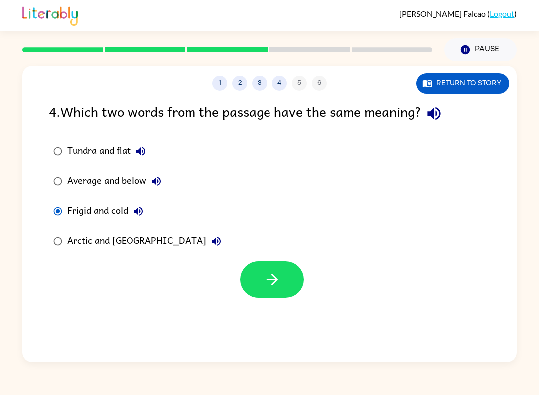
click at [279, 283] on icon "button" at bounding box center [272, 279] width 17 height 17
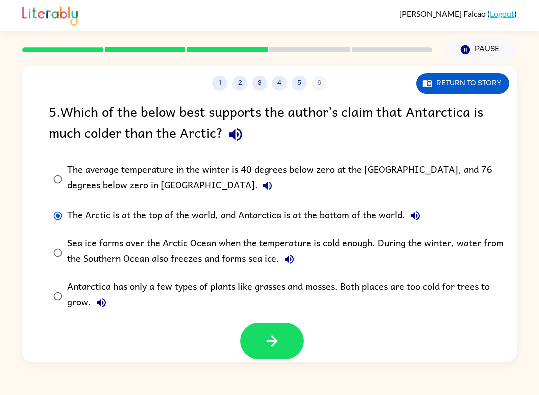
click at [287, 334] on button "button" at bounding box center [272, 341] width 64 height 36
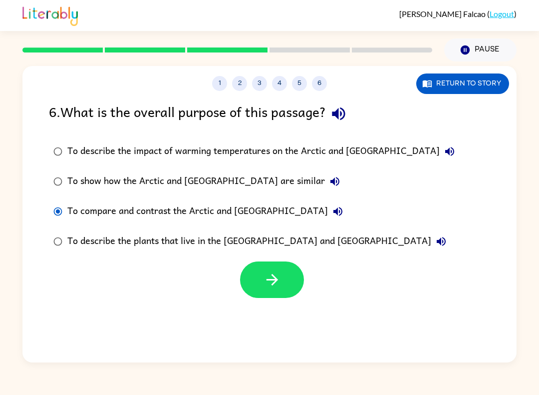
click at [271, 284] on icon "button" at bounding box center [272, 279] width 17 height 17
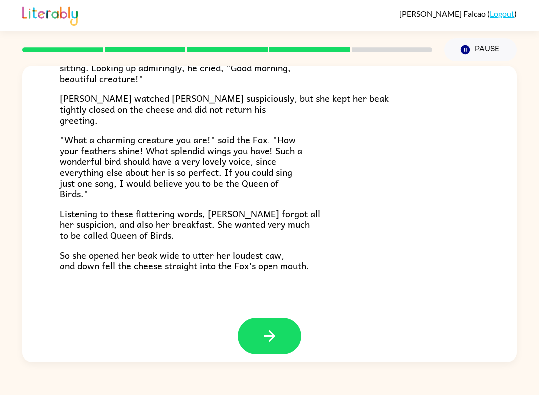
scroll to position [178, 0]
click at [268, 330] on icon "button" at bounding box center [269, 336] width 17 height 17
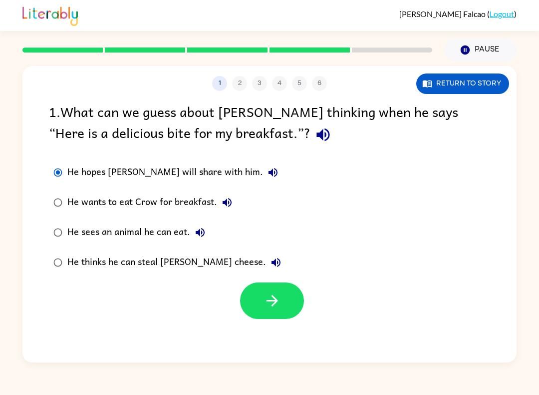
click at [269, 293] on icon "button" at bounding box center [272, 300] width 17 height 17
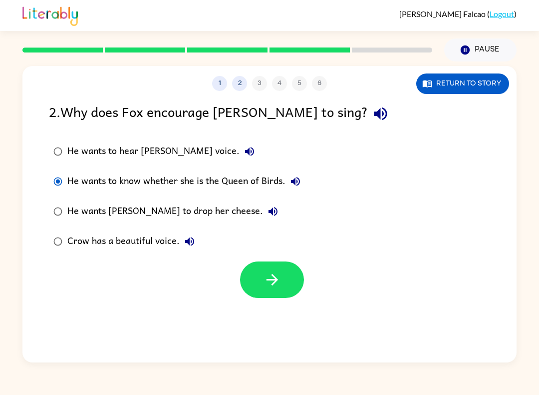
click at [273, 284] on icon "button" at bounding box center [271, 279] width 11 height 11
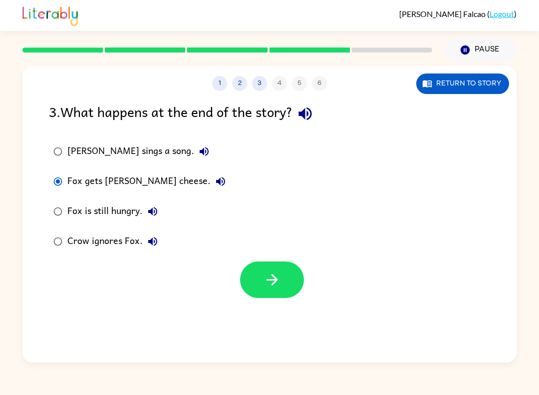
click at [301, 289] on button "button" at bounding box center [272, 279] width 64 height 36
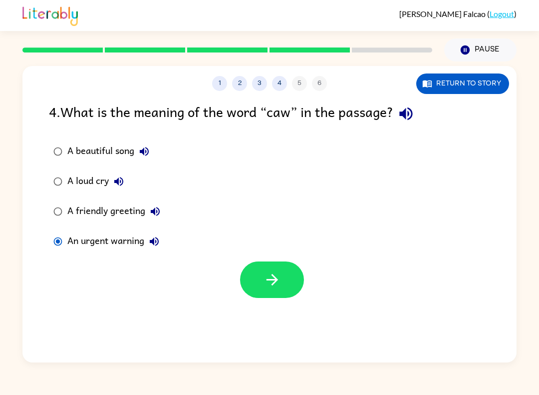
click at [267, 271] on icon "button" at bounding box center [272, 279] width 17 height 17
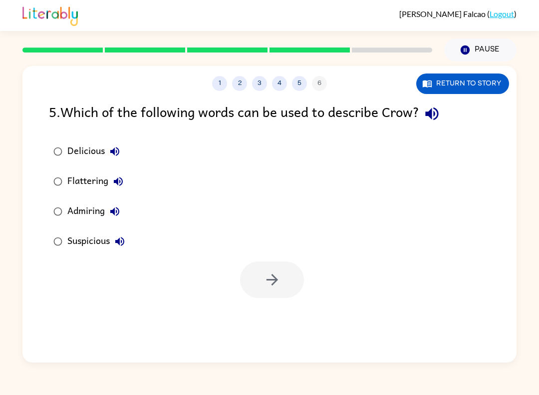
click at [289, 284] on div at bounding box center [272, 279] width 64 height 36
click at [274, 269] on button "button" at bounding box center [272, 279] width 64 height 36
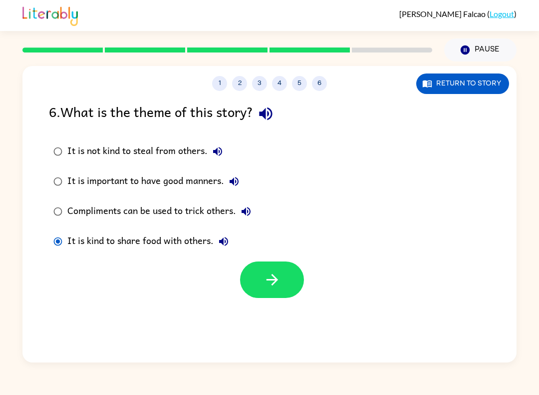
click at [278, 269] on button "button" at bounding box center [272, 279] width 64 height 36
